Goal: Information Seeking & Learning: Stay updated

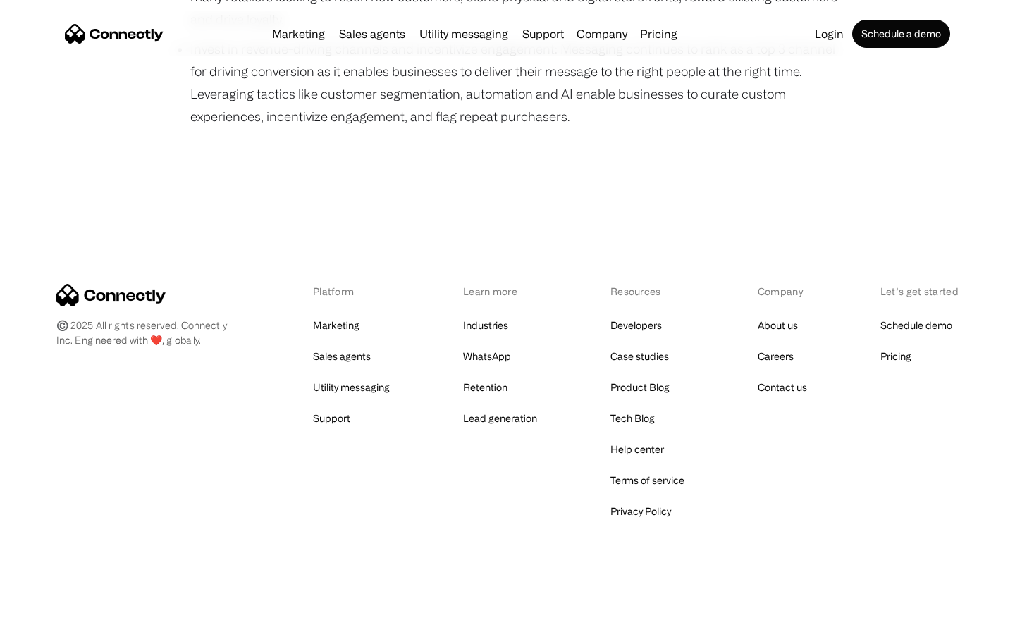
scroll to position [970, 0]
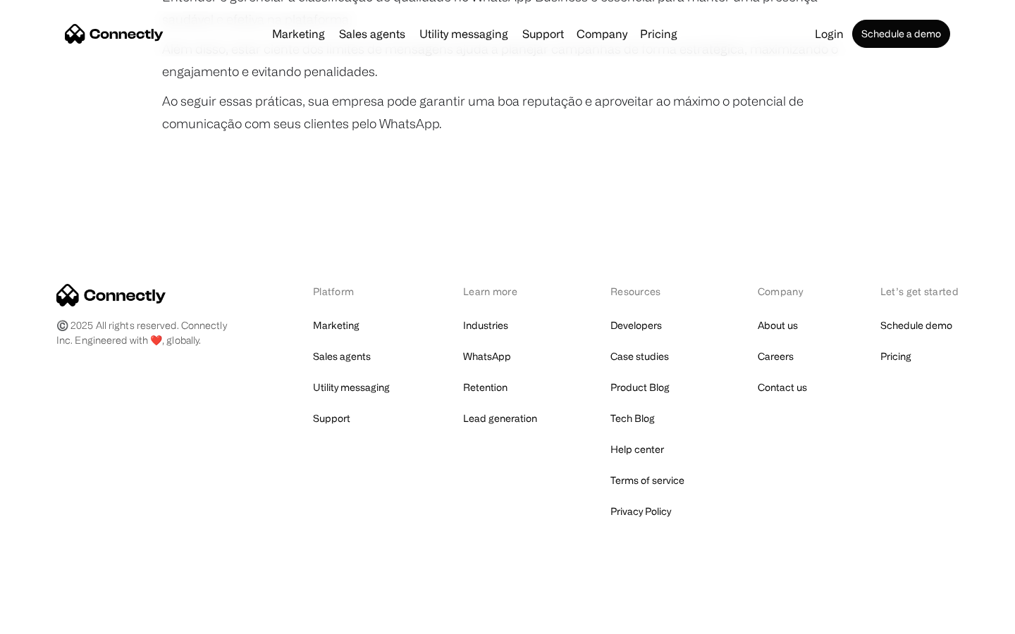
scroll to position [2638, 0]
